Goal: Register for event/course

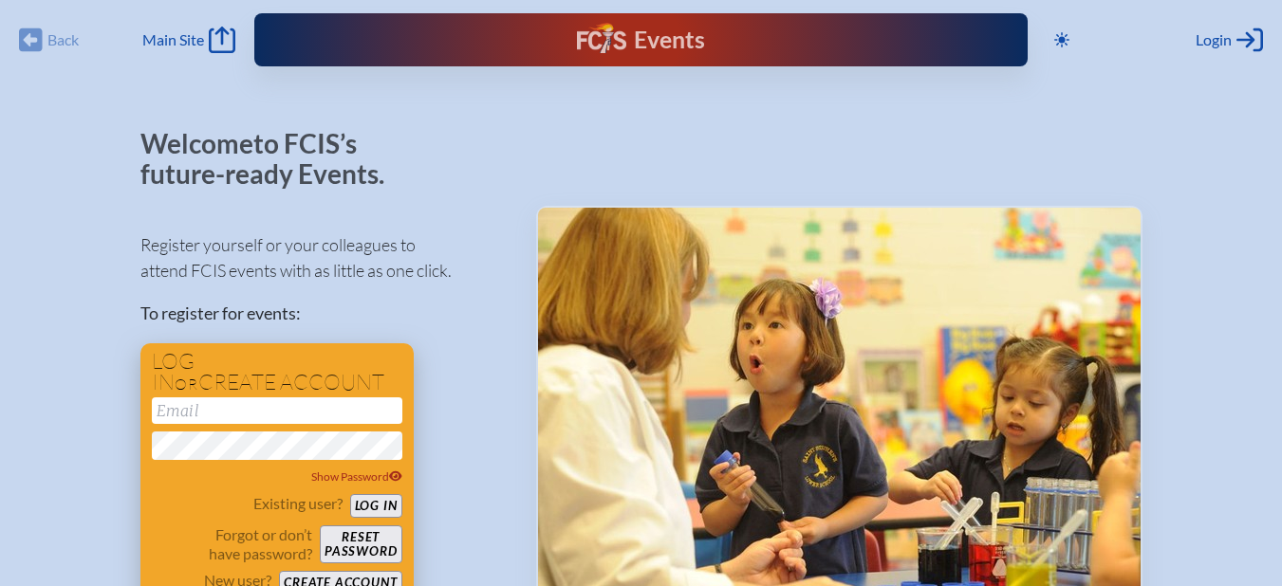
type input "[EMAIL_ADDRESS][DOMAIN_NAME]"
click at [380, 500] on button "Log in" at bounding box center [376, 506] width 52 height 24
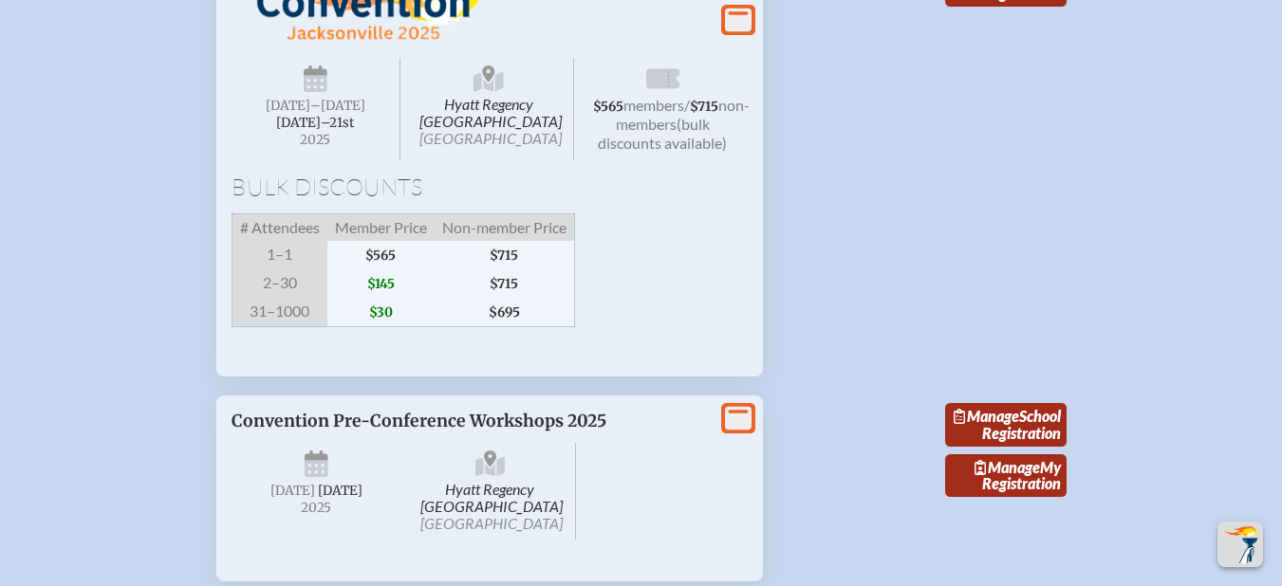
scroll to position [2503, 0]
click at [752, 31] on div "View More" at bounding box center [738, 20] width 34 height 30
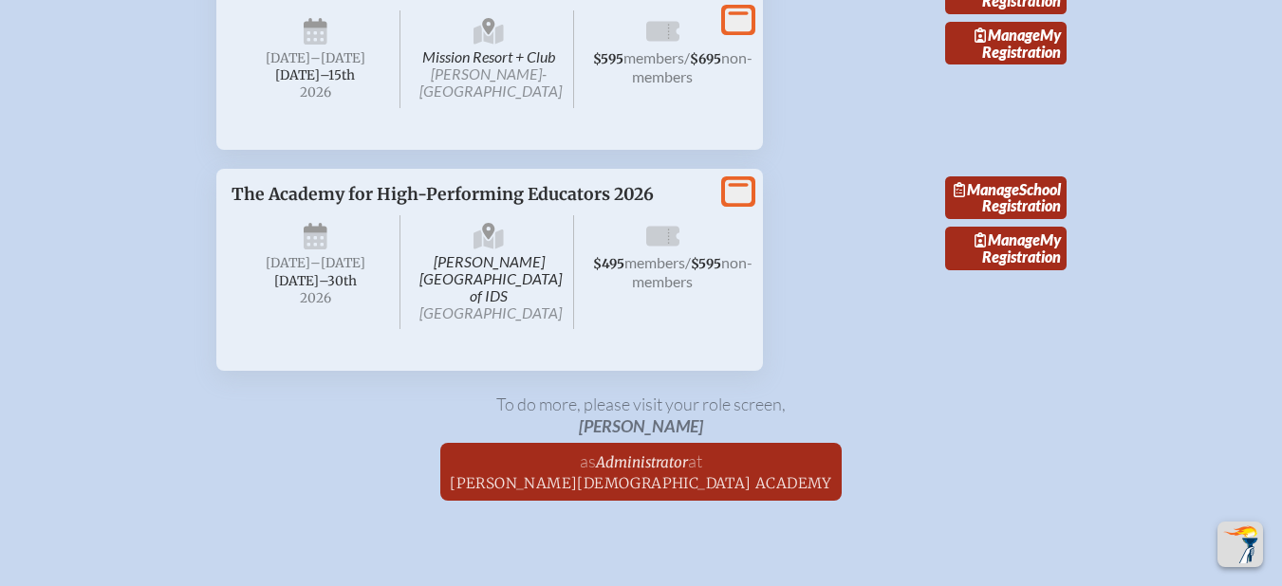
scroll to position [4081, 0]
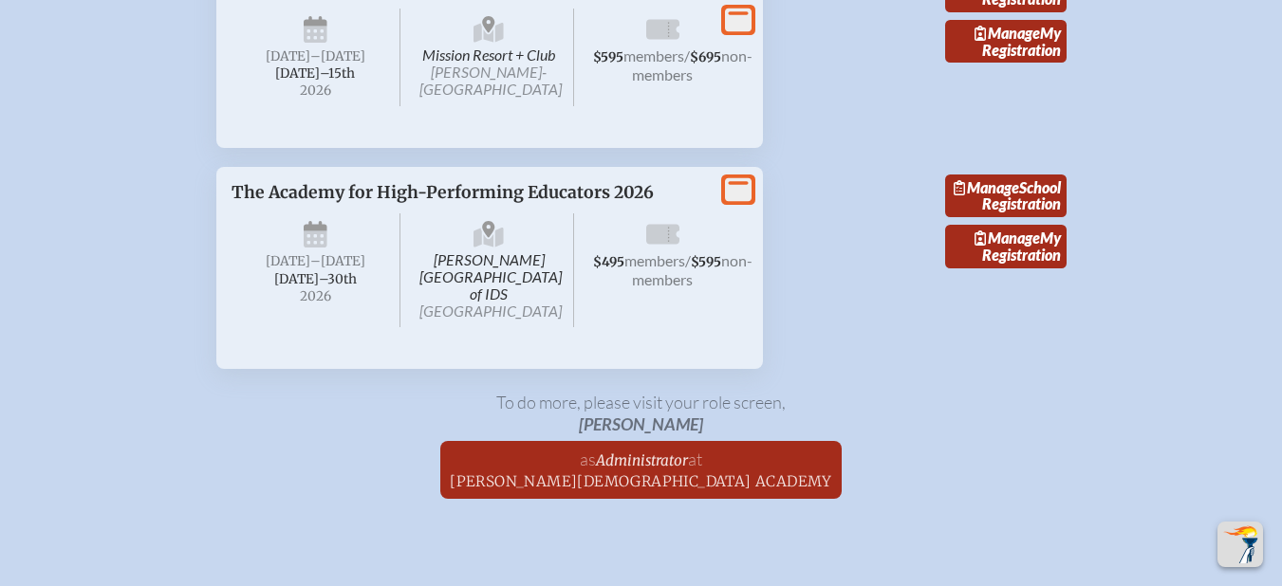
click at [735, 201] on icon at bounding box center [738, 189] width 27 height 24
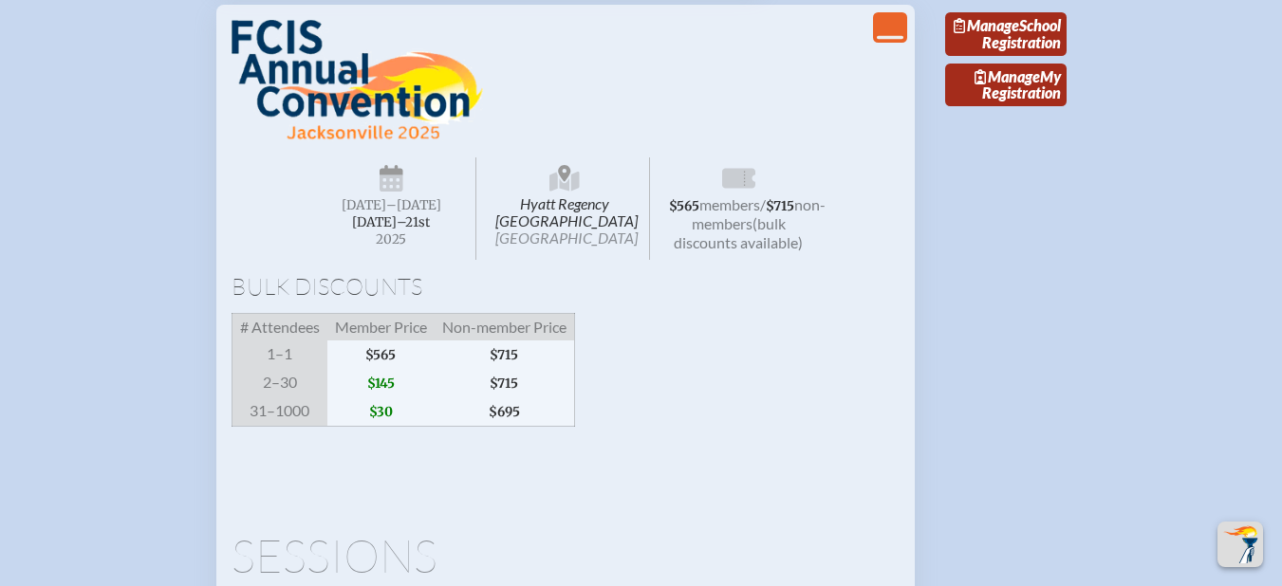
scroll to position [2388, 0]
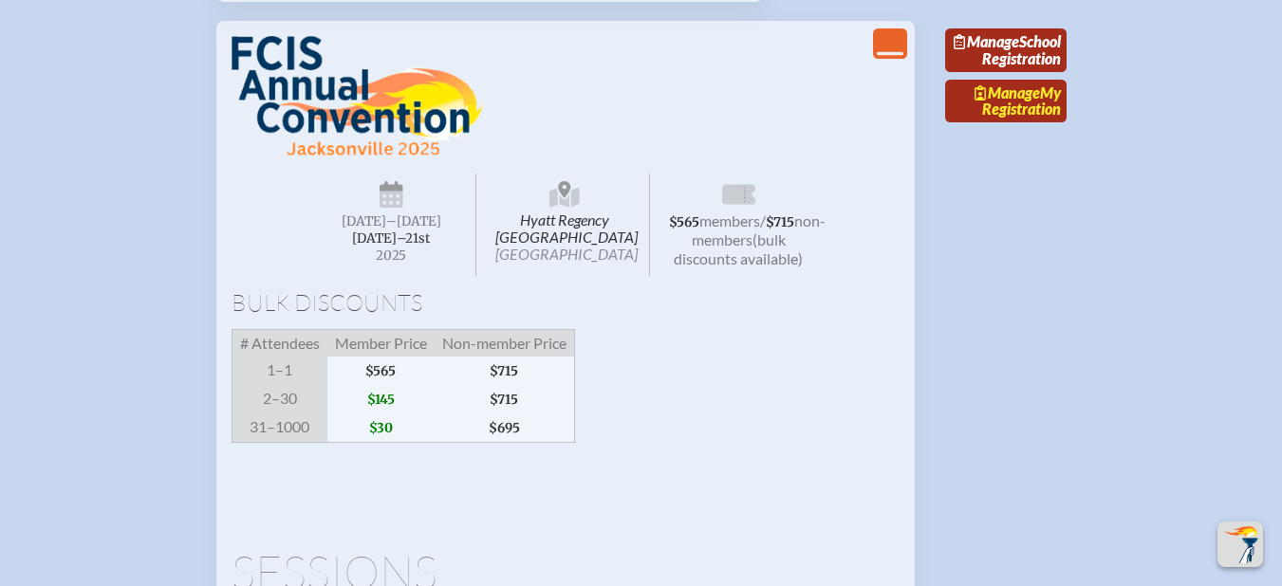
click at [1010, 123] on link "Manage My Registration" at bounding box center [1005, 102] width 121 height 44
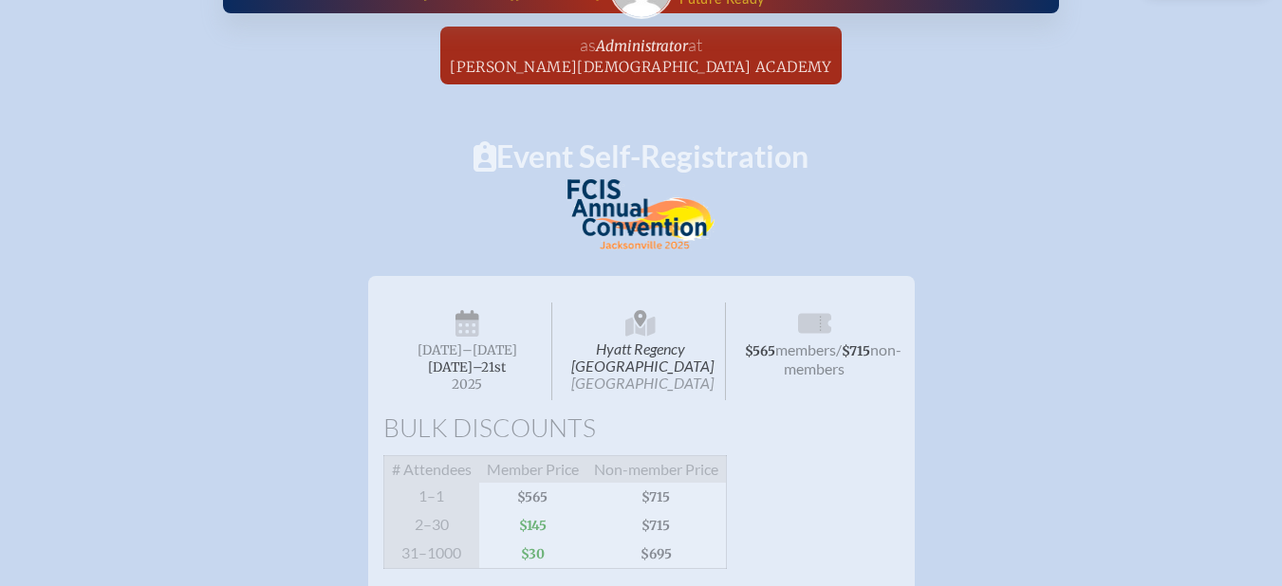
scroll to position [52, 0]
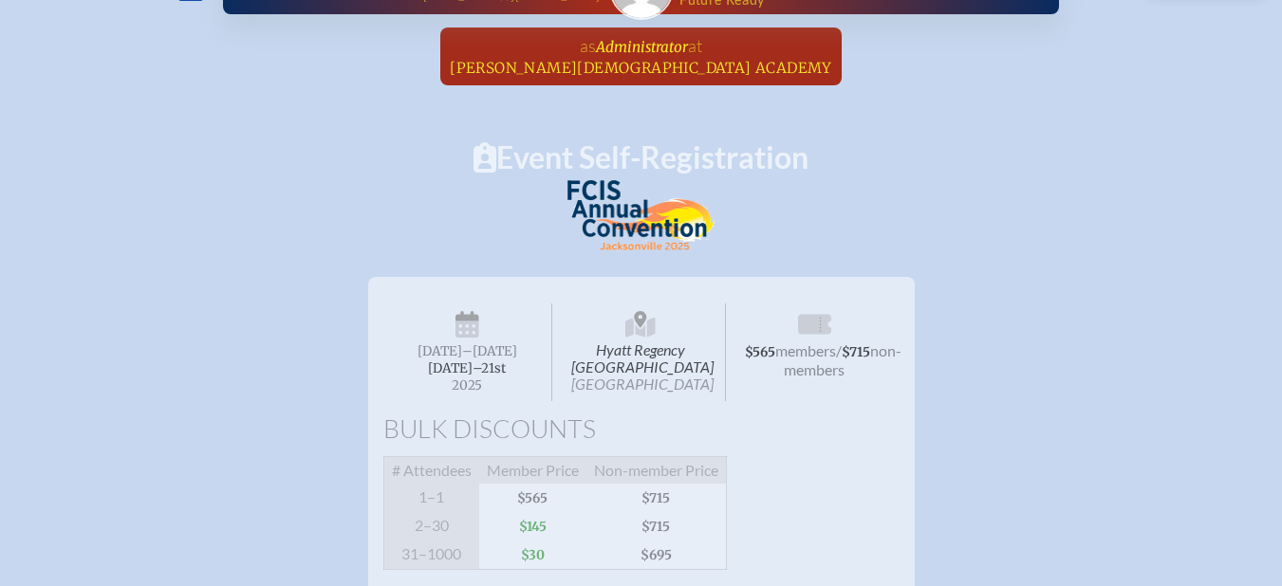
click at [607, 61] on span "[PERSON_NAME][DEMOGRAPHIC_DATA] Academy" at bounding box center [641, 68] width 382 height 18
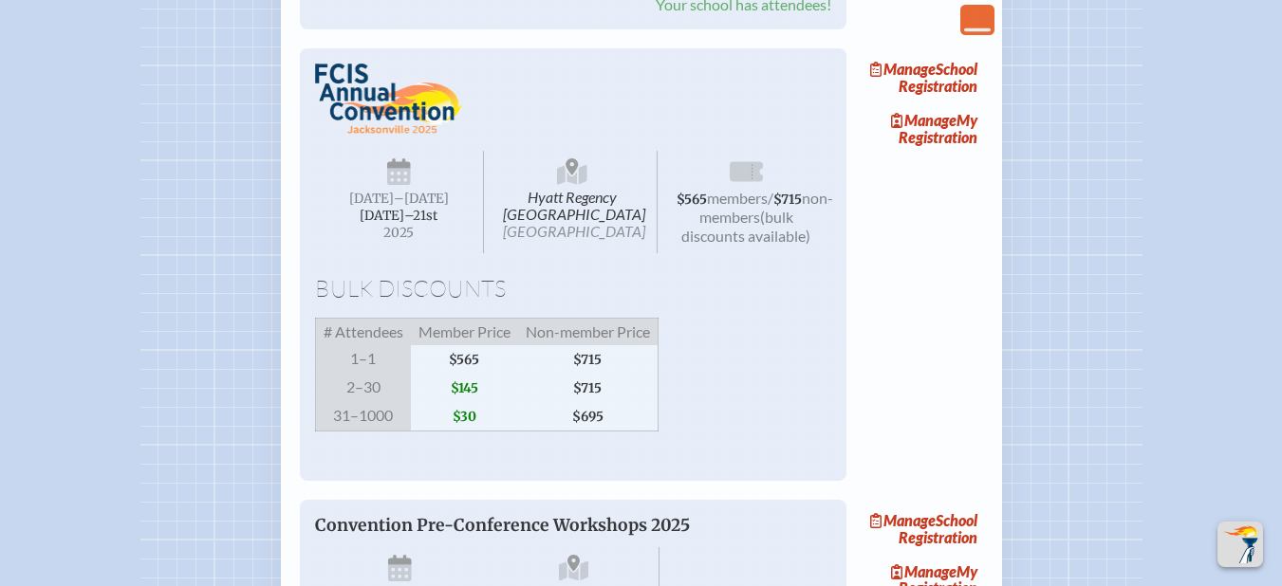
scroll to position [1953, 0]
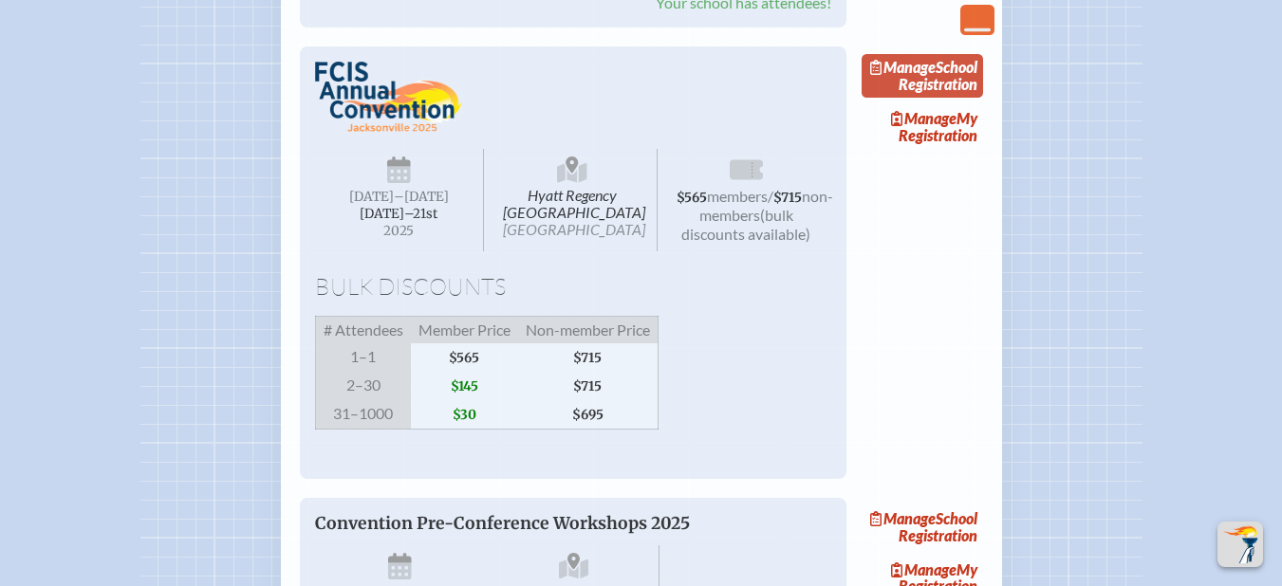
click at [951, 98] on link "Manage School Registration" at bounding box center [922, 76] width 121 height 44
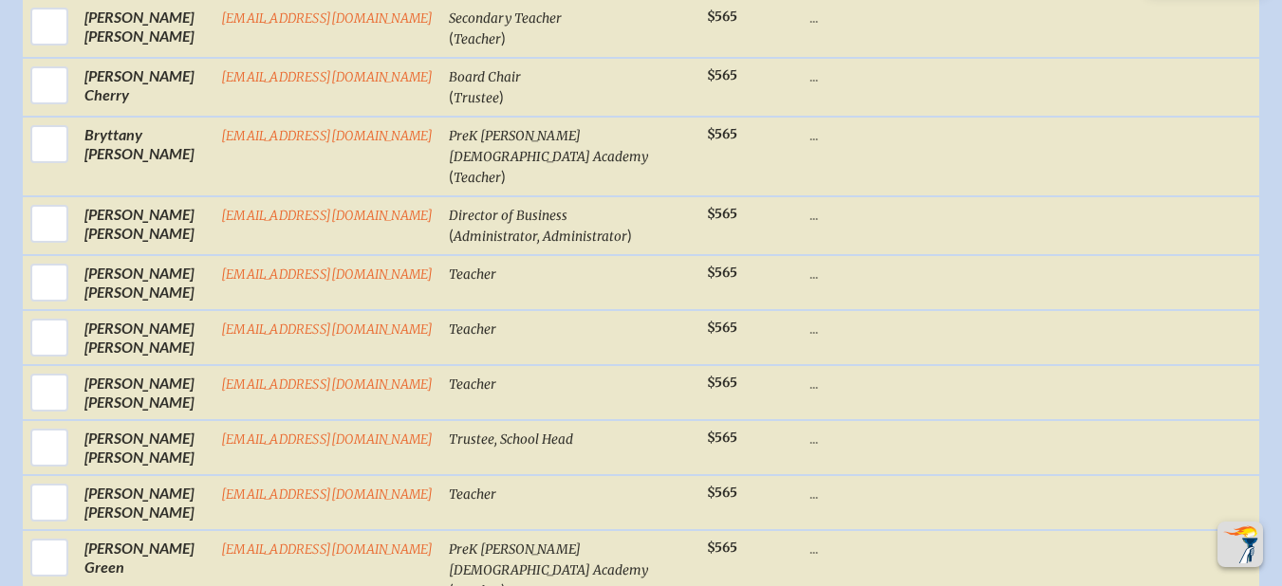
scroll to position [1214, 0]
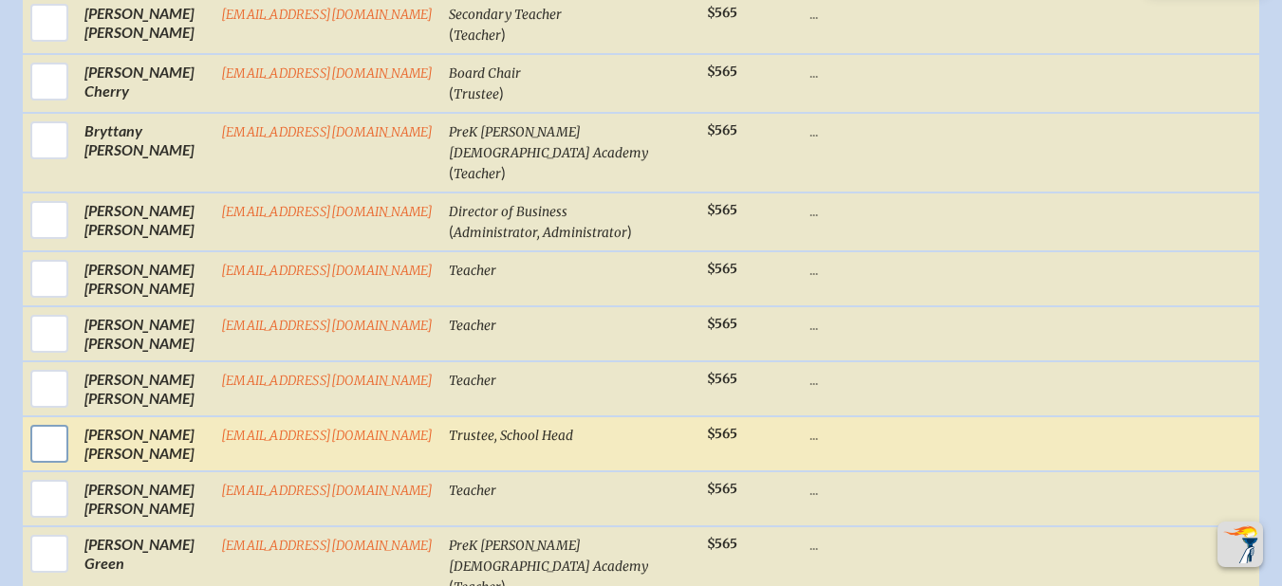
click at [47, 438] on input "checkbox" at bounding box center [49, 443] width 47 height 47
checkbox input "true"
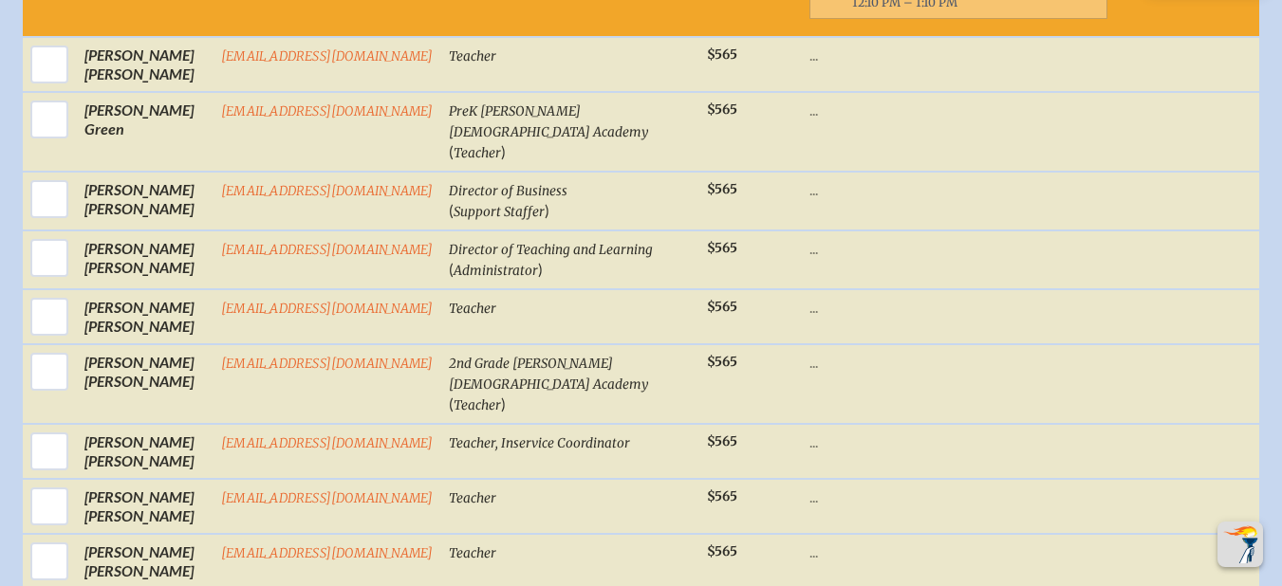
scroll to position [2824, 0]
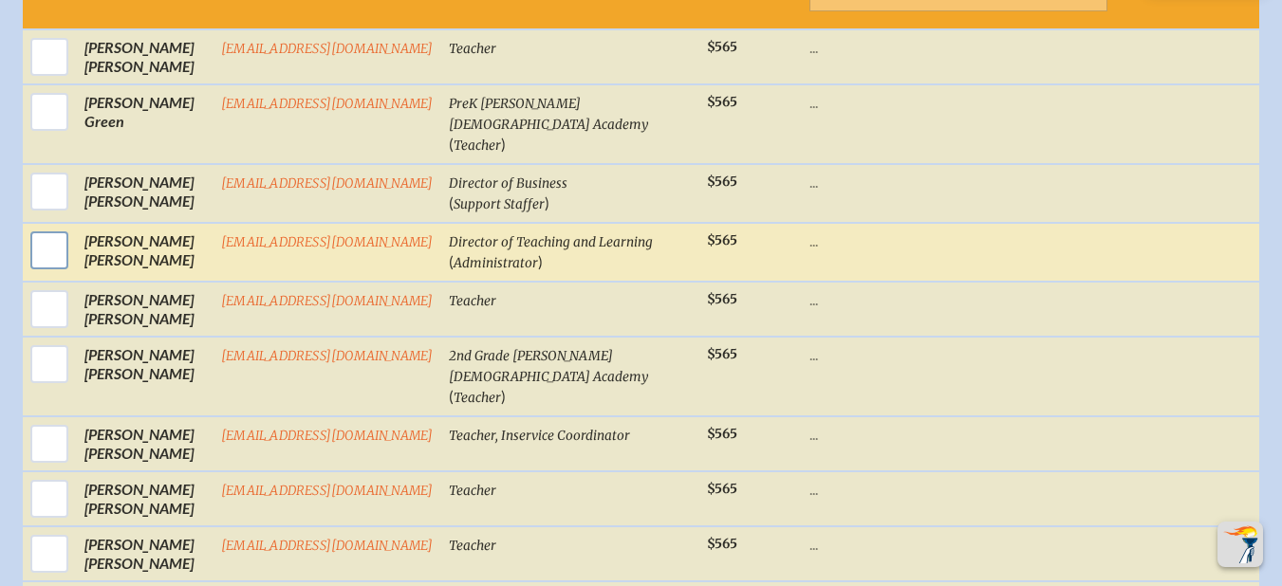
click at [52, 274] on input "checkbox" at bounding box center [49, 250] width 47 height 47
checkbox input "true"
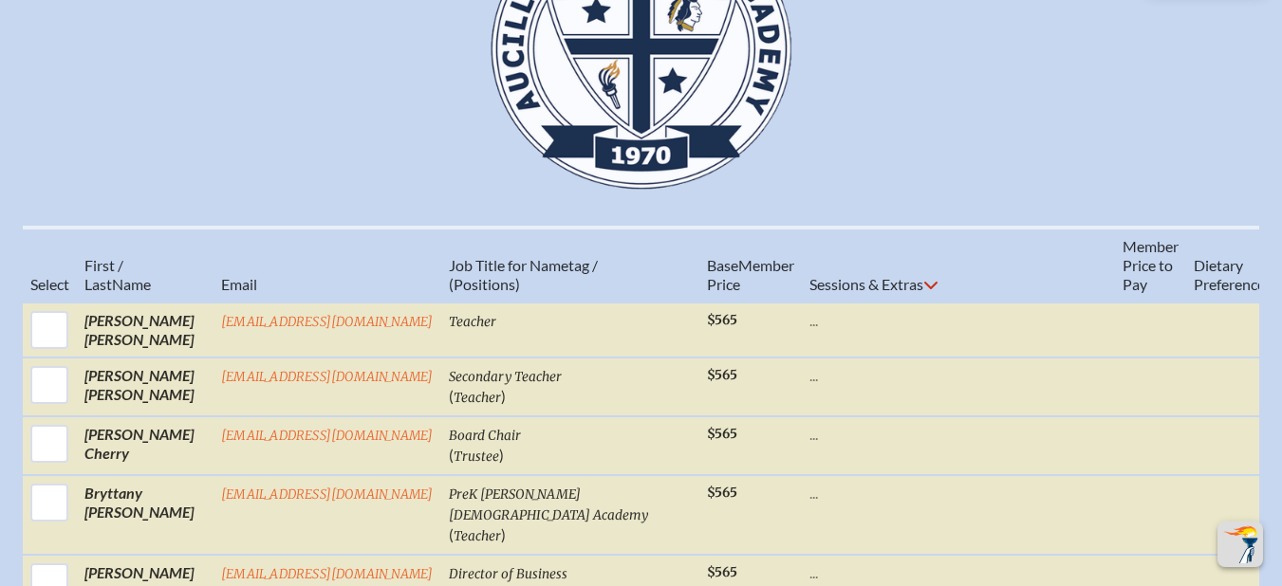
scroll to position [806, 0]
